Goal: Information Seeking & Learning: Learn about a topic

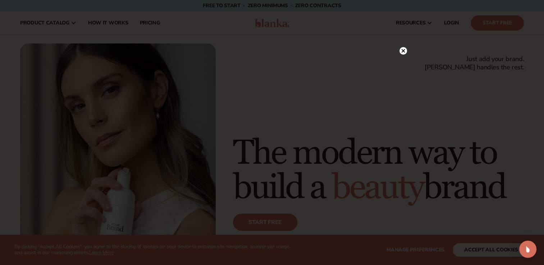
click at [403, 49] on circle at bounding box center [403, 51] width 8 height 8
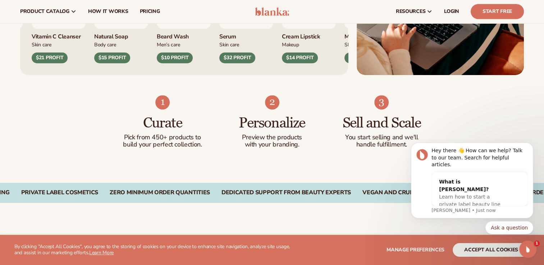
scroll to position [389, 0]
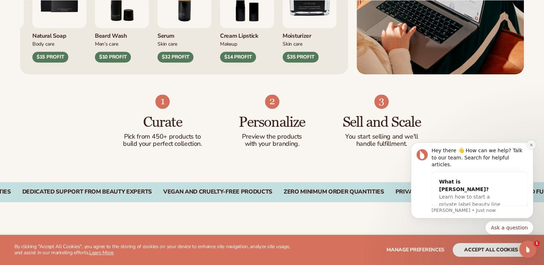
click at [530, 149] on button "Dismiss notification" at bounding box center [530, 144] width 9 height 9
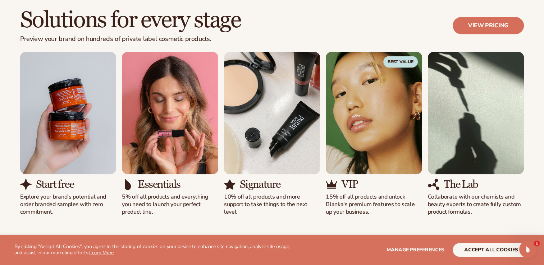
scroll to position [641, 0]
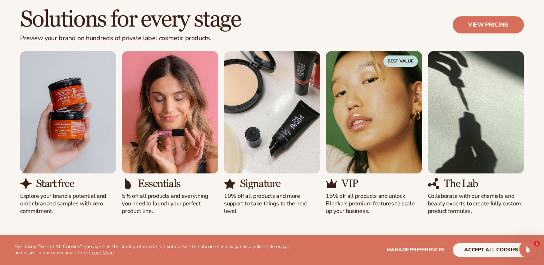
click at [45, 185] on h3 "Start free" at bounding box center [55, 184] width 38 height 12
click at [61, 146] on img "1 / 5" at bounding box center [68, 112] width 96 height 123
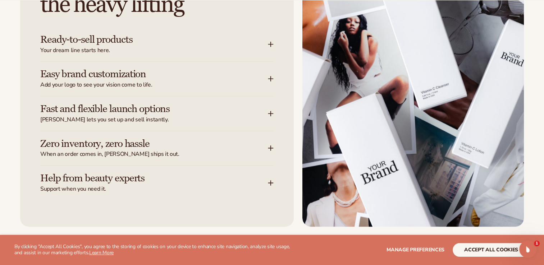
scroll to position [957, 0]
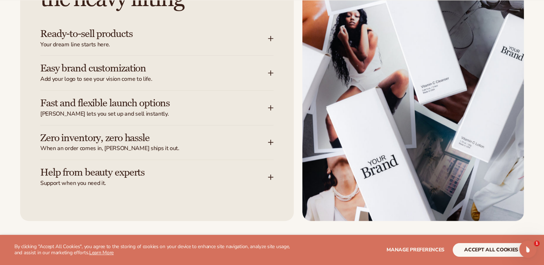
click at [165, 77] on span "Add your logo to see your vision come to life." at bounding box center [154, 79] width 228 height 8
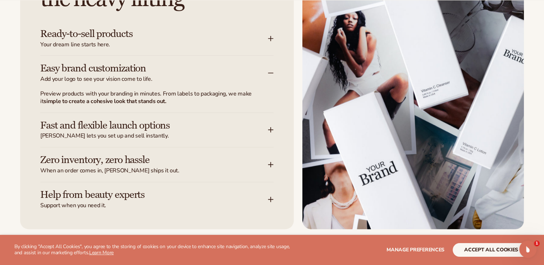
click at [183, 103] on p "Preview products with your branding in minutes. From labels to packaging, we ma…" at bounding box center [152, 97] width 225 height 15
click at [272, 70] on icon at bounding box center [271, 73] width 6 height 6
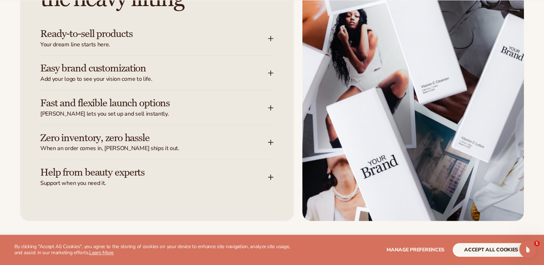
click at [162, 42] on span "Your dream line starts here." at bounding box center [154, 45] width 228 height 8
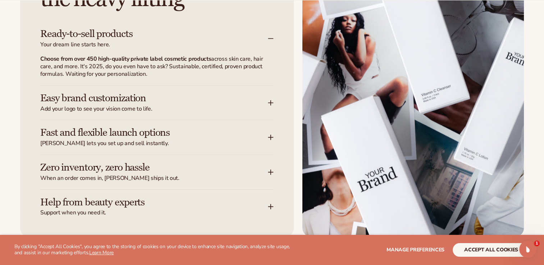
click at [275, 38] on div "Let Blanka handle the heavy lifting Ready-to-sell products Your dream line star…" at bounding box center [157, 89] width 274 height 294
click at [269, 36] on icon at bounding box center [271, 39] width 6 height 6
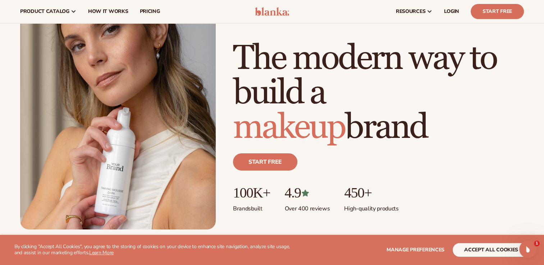
scroll to position [0, 0]
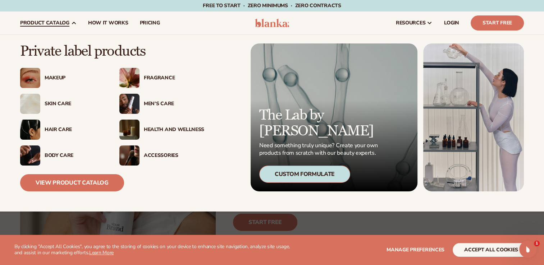
click at [52, 78] on div "Makeup" at bounding box center [75, 78] width 60 height 6
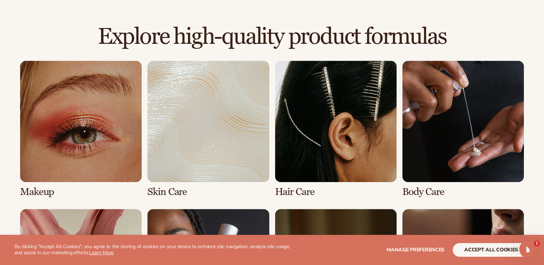
scroll to position [482, 0]
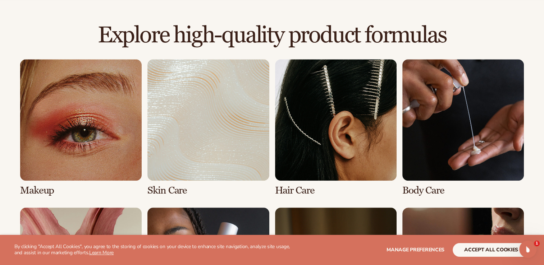
click at [188, 130] on link "2 / 8" at bounding box center [208, 127] width 122 height 137
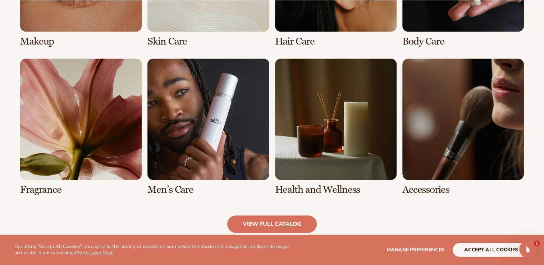
scroll to position [642, 0]
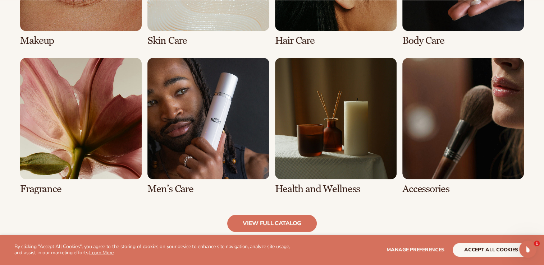
click at [96, 151] on link "5 / 8" at bounding box center [81, 126] width 122 height 137
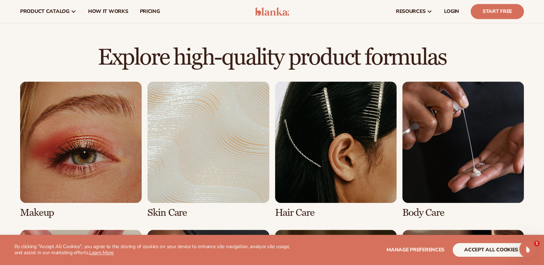
scroll to position [459, 0]
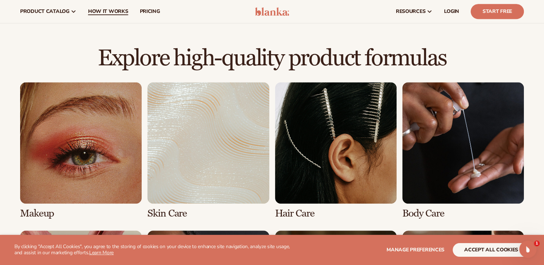
click at [118, 10] on span "How It Works" at bounding box center [108, 12] width 40 height 6
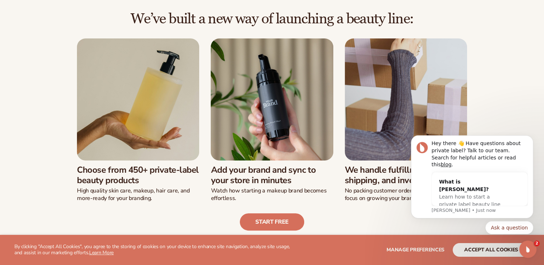
scroll to position [174, 0]
click at [531, 140] on icon "Dismiss notification" at bounding box center [531, 138] width 4 height 4
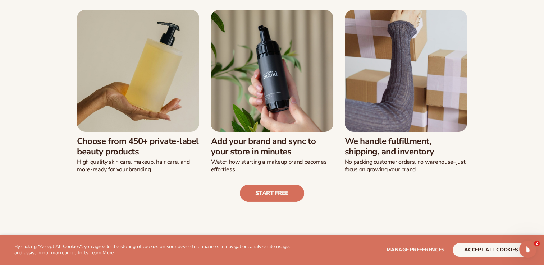
scroll to position [203, 0]
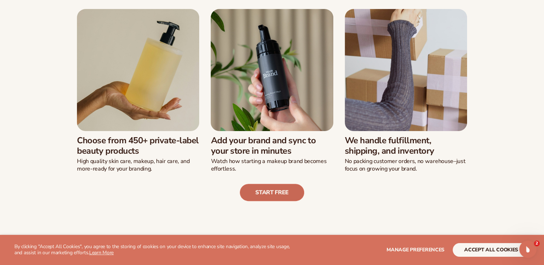
click at [272, 189] on link "Start free" at bounding box center [272, 192] width 64 height 17
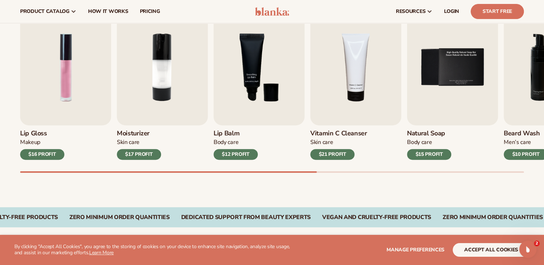
scroll to position [249, 0]
